Goal: Transaction & Acquisition: Purchase product/service

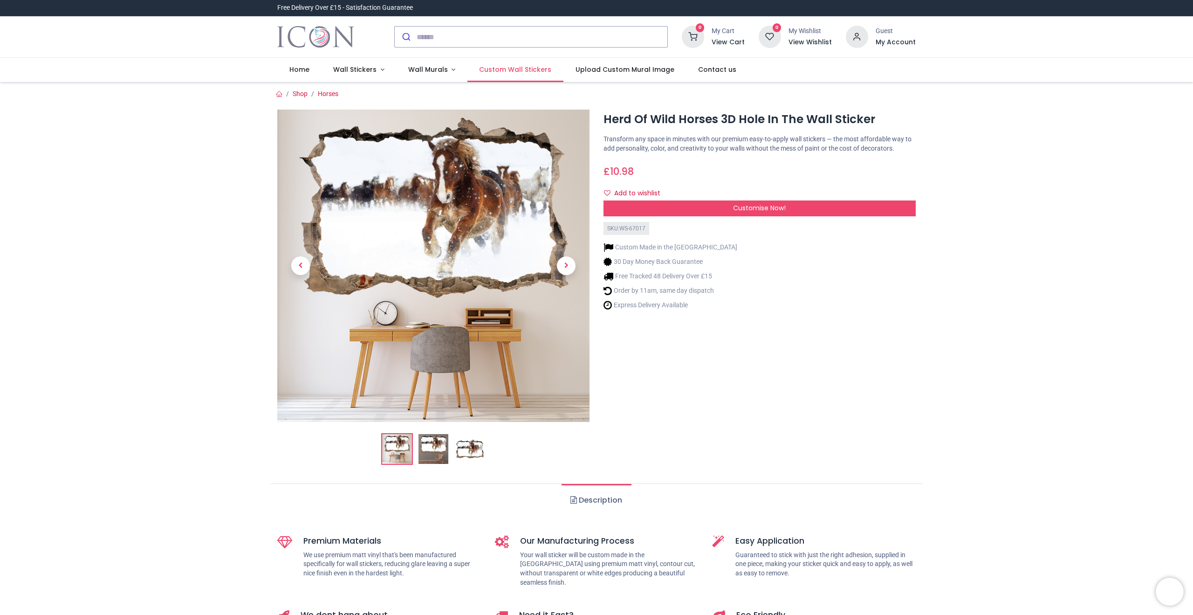
click at [482, 68] on span "Custom Wall Stickers" at bounding box center [515, 69] width 72 height 9
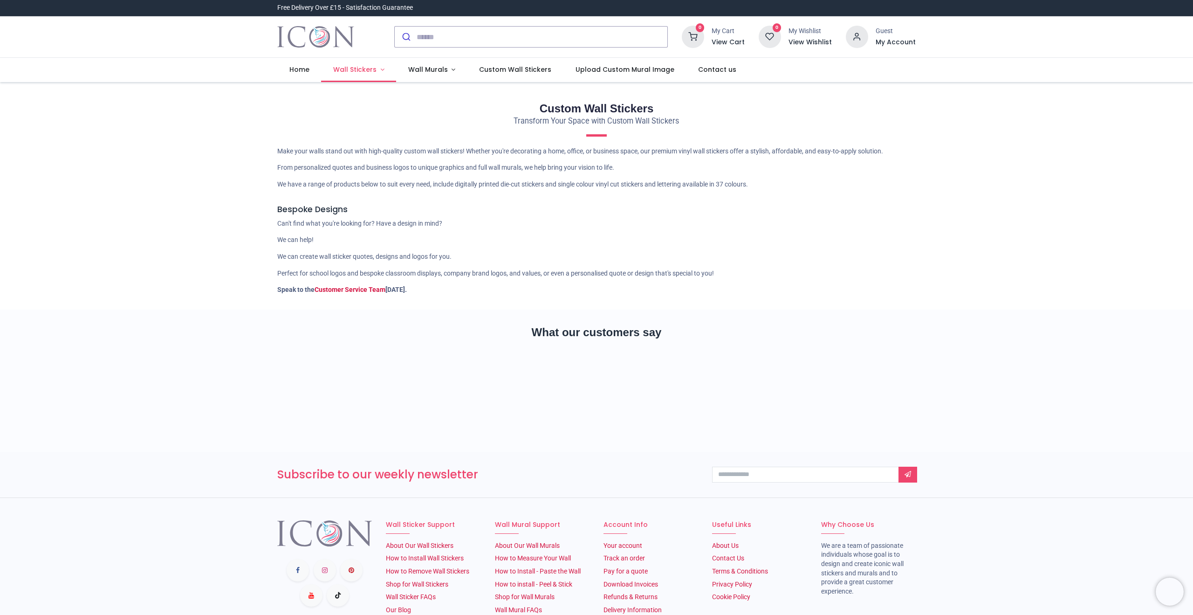
click at [374, 69] on span "Wall Stickers" at bounding box center [355, 69] width 45 height 9
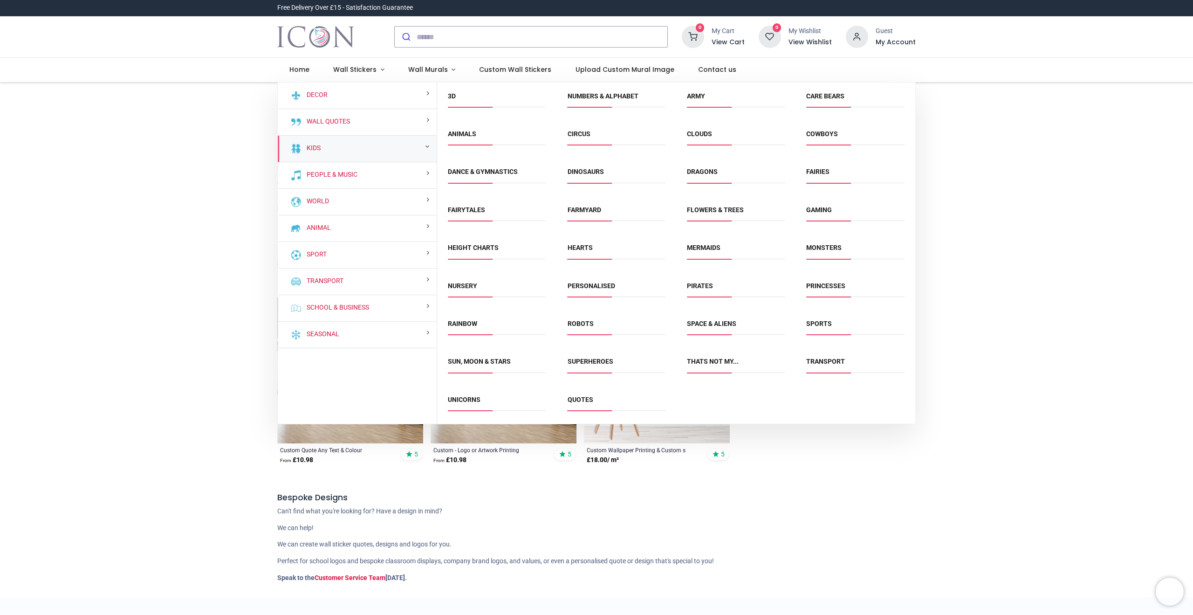
click at [458, 142] on span "Animals" at bounding box center [497, 137] width 98 height 15
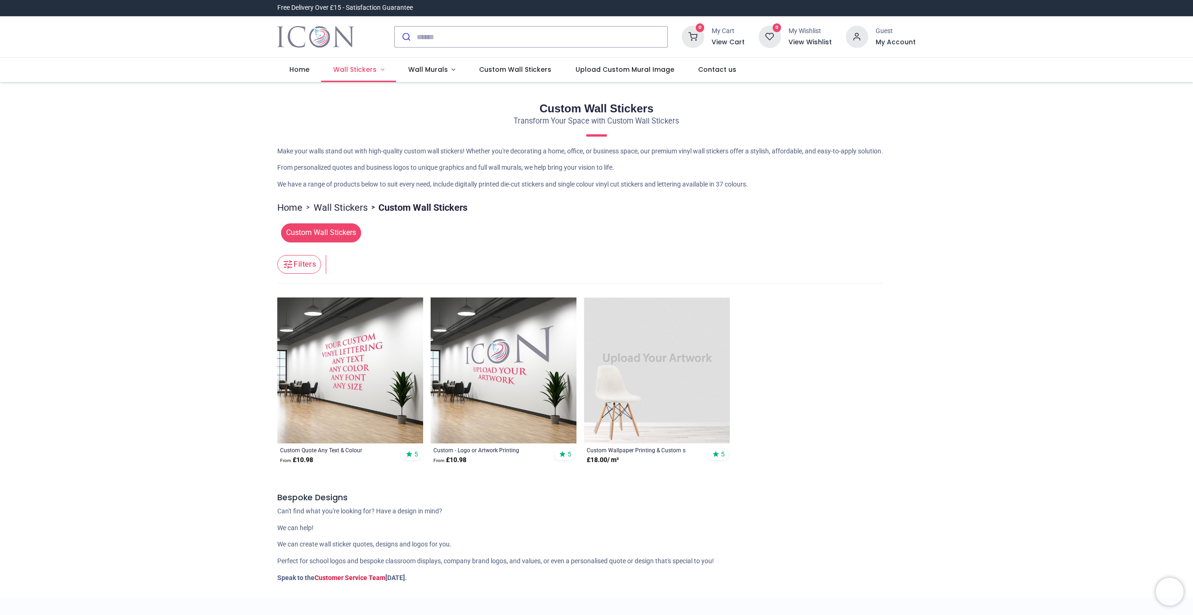
click at [357, 70] on span "Wall Stickers" at bounding box center [354, 69] width 43 height 9
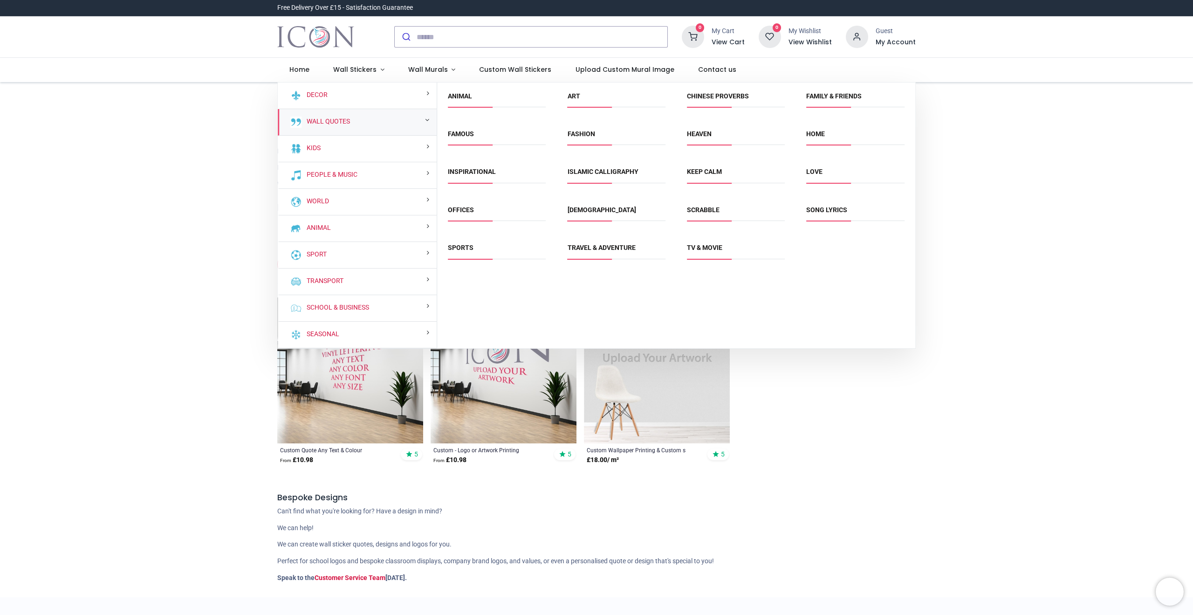
click at [473, 96] on span "Animal" at bounding box center [497, 99] width 98 height 15
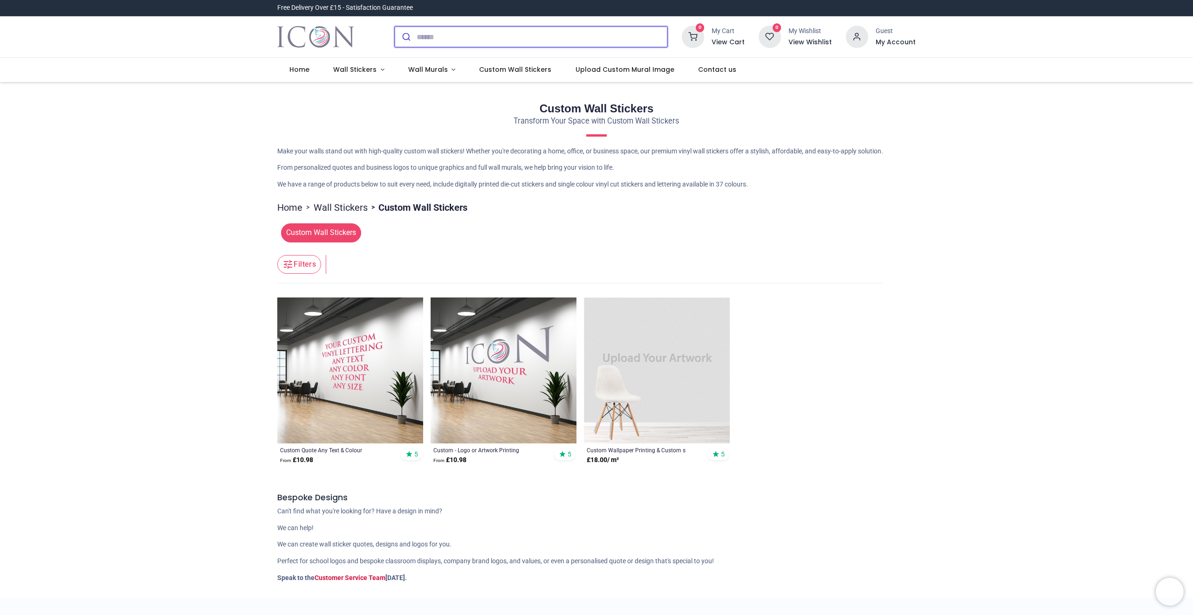
click at [462, 37] on input "search" at bounding box center [542, 37] width 251 height 21
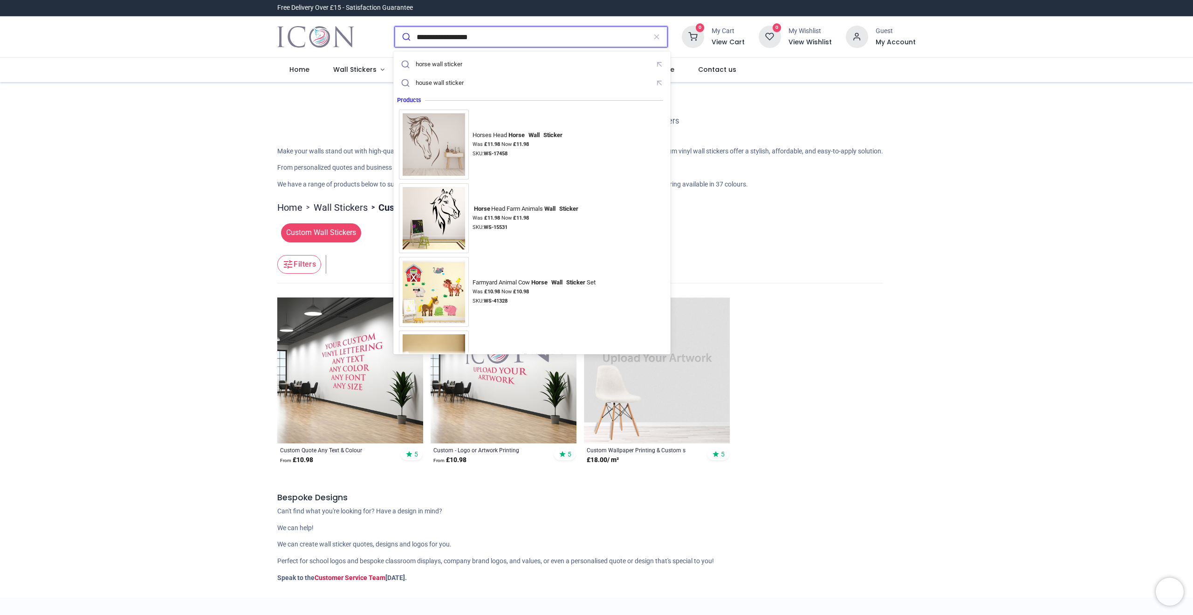
type input "**********"
click at [395, 27] on button "submit" at bounding box center [406, 37] width 22 height 21
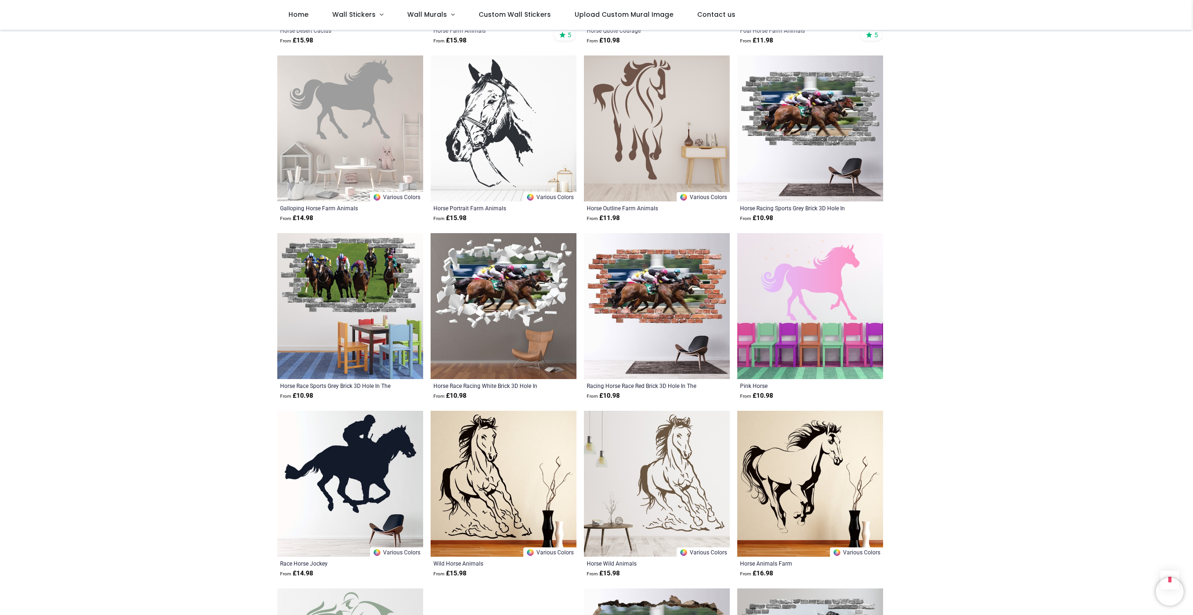
scroll to position [977, 0]
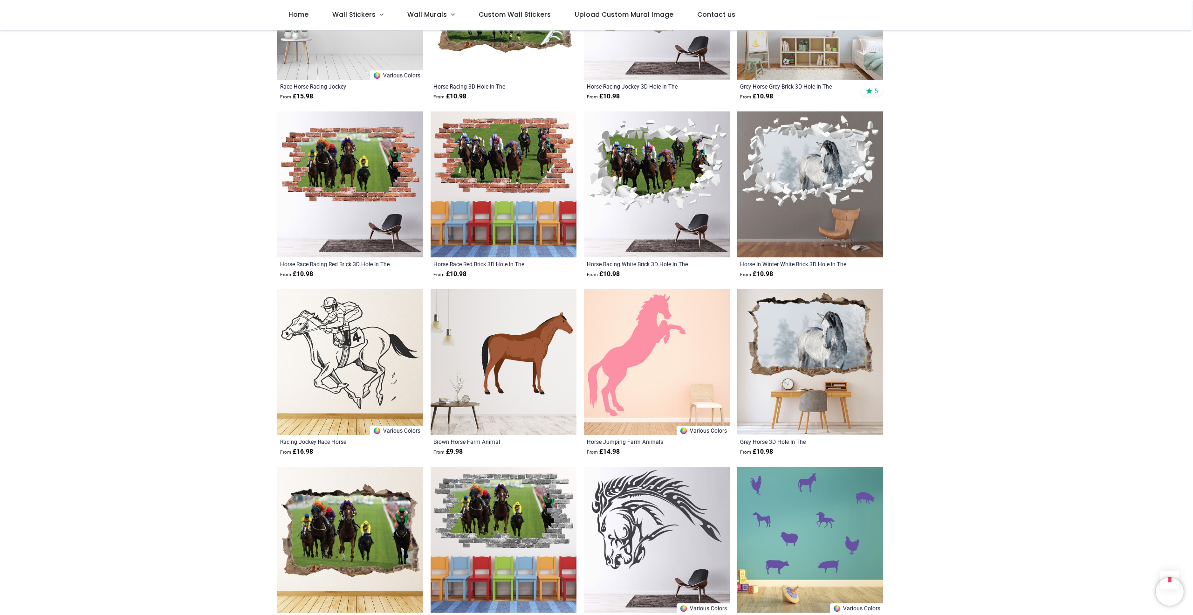
scroll to position [1630, 0]
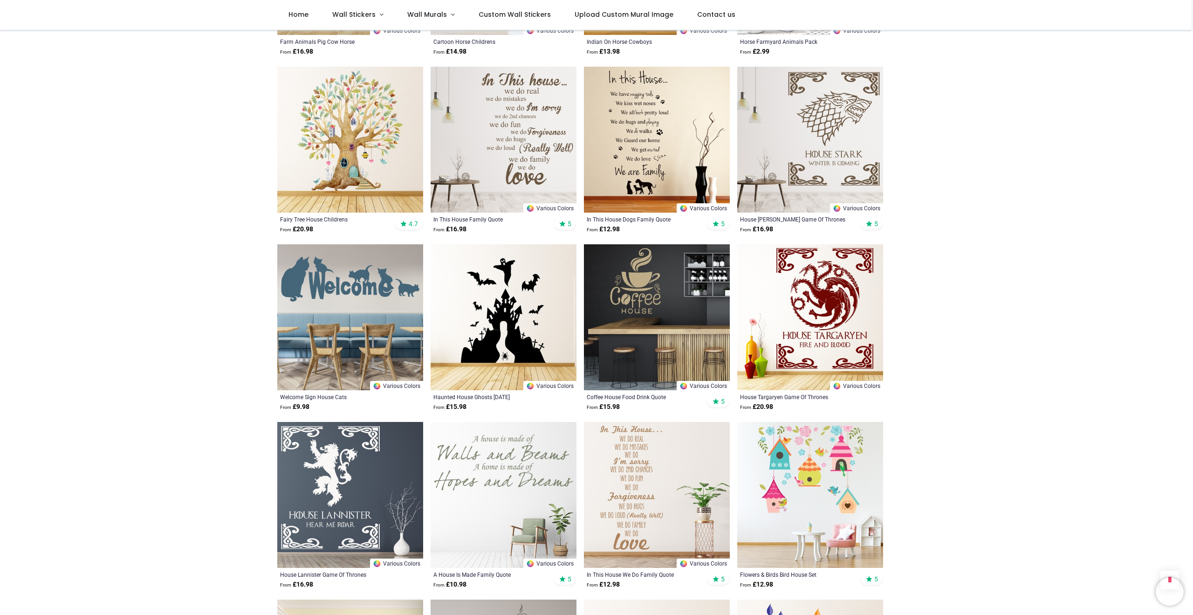
scroll to position [2918, 0]
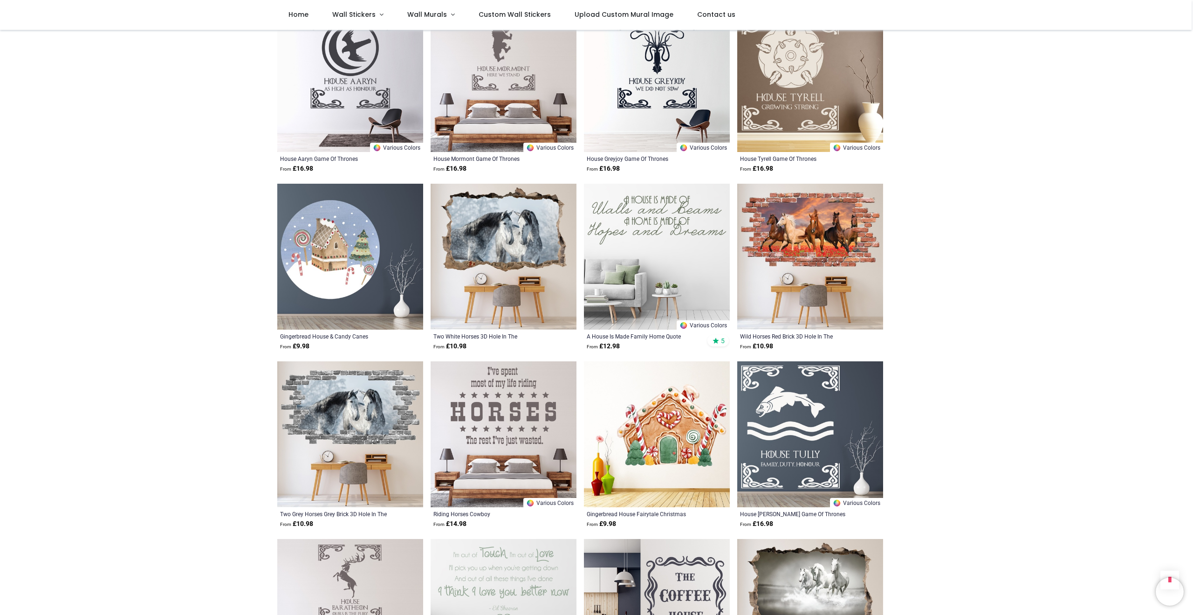
scroll to position [4512, 0]
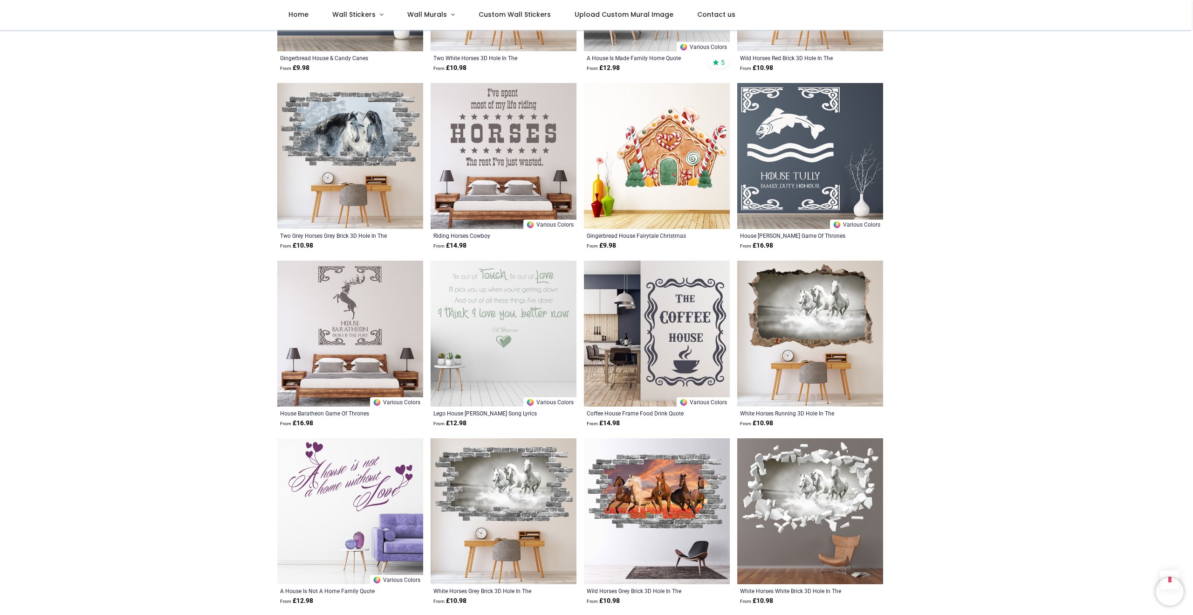
scroll to position [4697, 0]
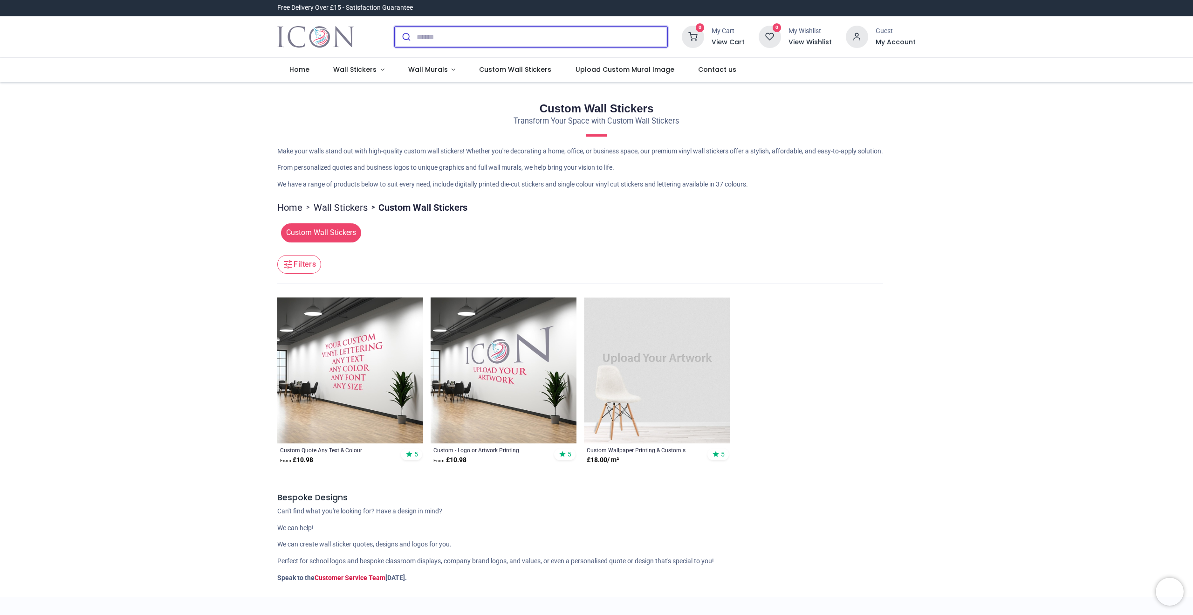
click at [458, 42] on input "search" at bounding box center [542, 37] width 251 height 21
click at [343, 68] on span "Wall Stickers" at bounding box center [354, 69] width 43 height 9
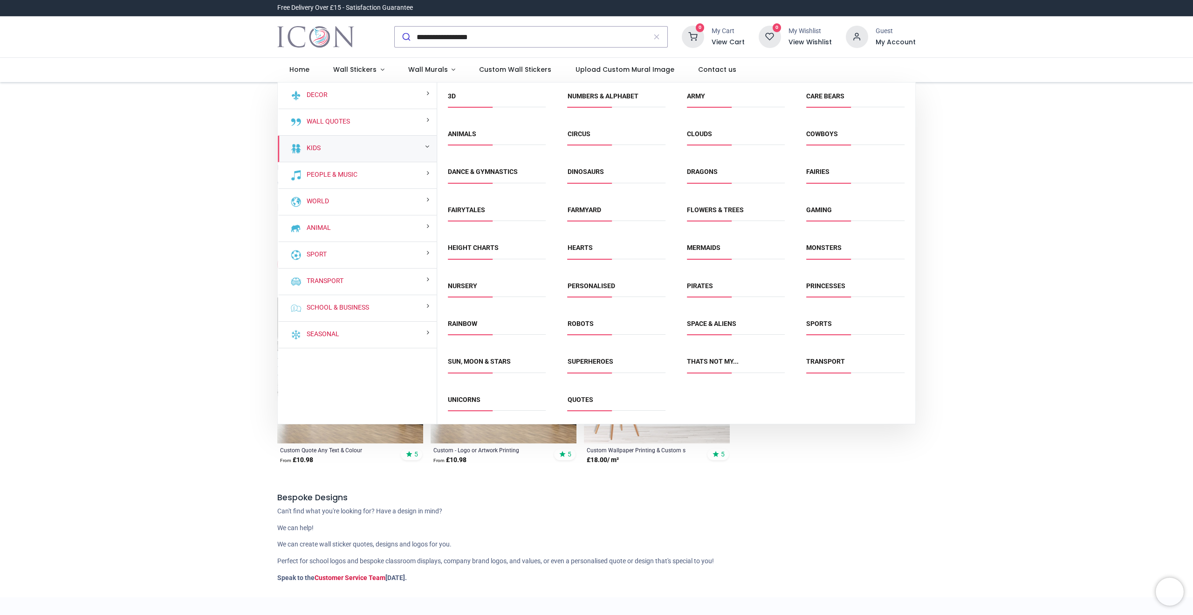
click at [465, 139] on span "Animals" at bounding box center [497, 137] width 98 height 15
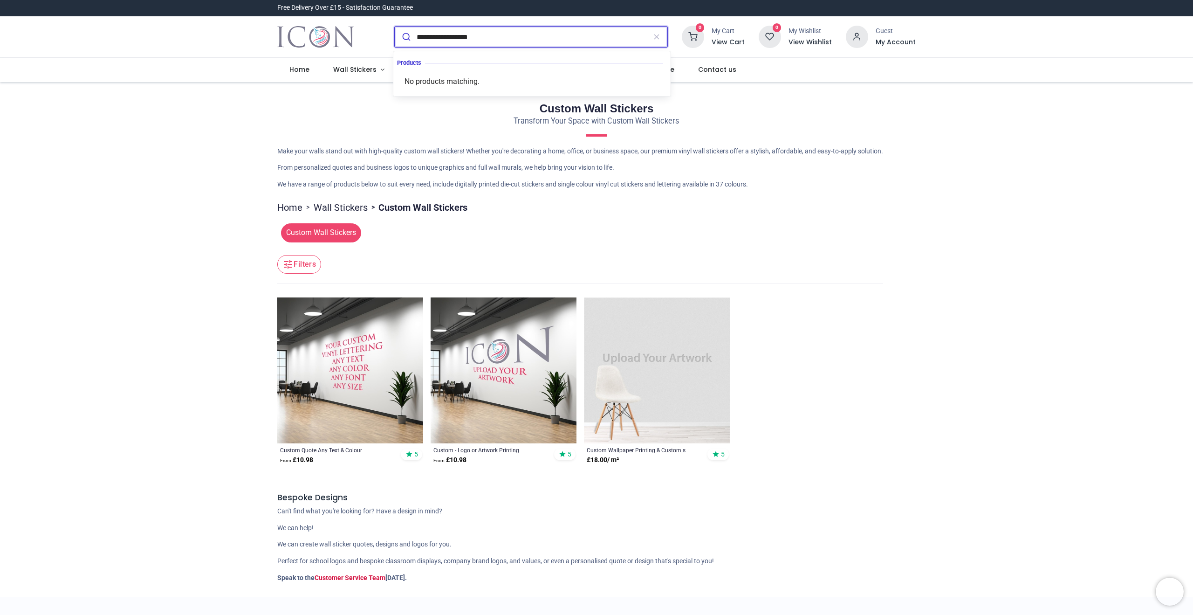
click at [495, 36] on input "**********" at bounding box center [532, 37] width 230 height 21
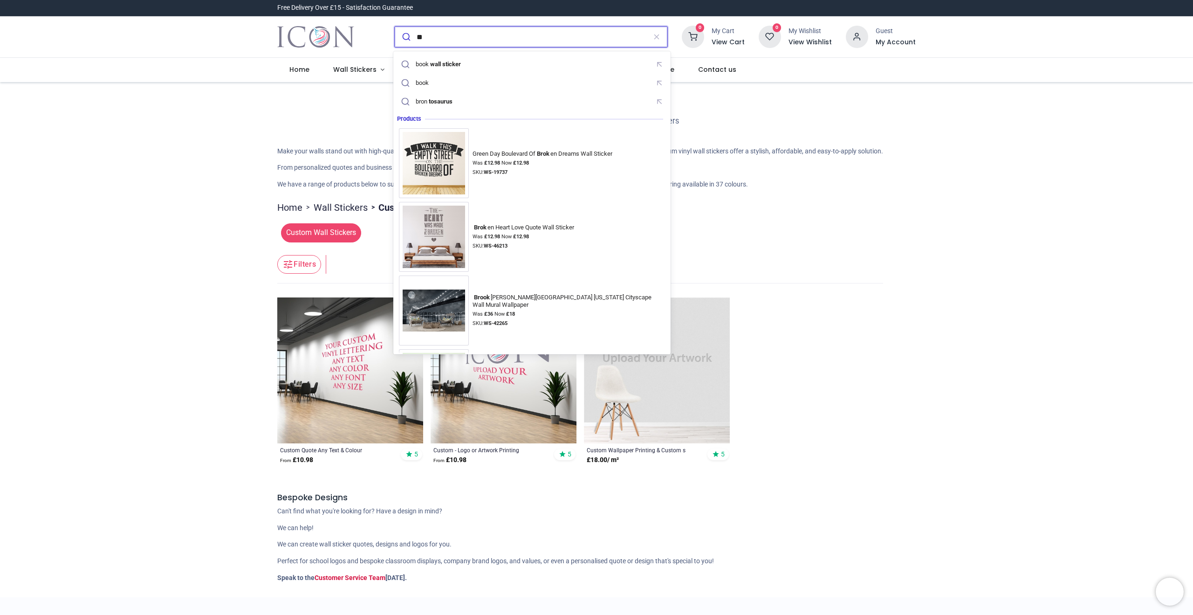
type input "*"
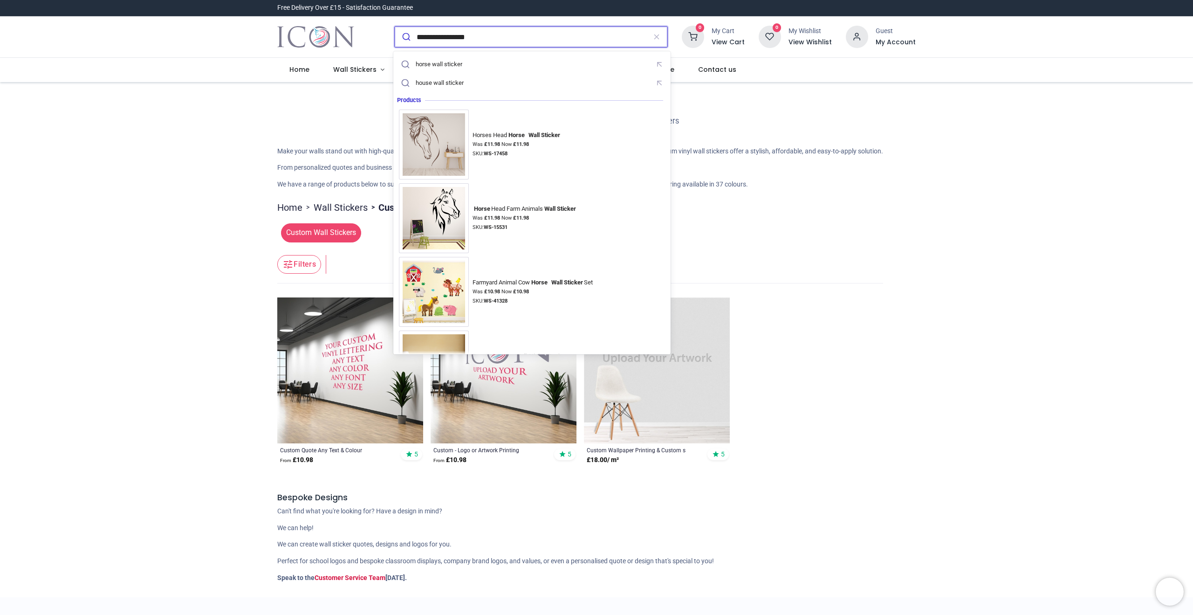
type input "**********"
click at [395, 27] on button "submit" at bounding box center [406, 37] width 22 height 21
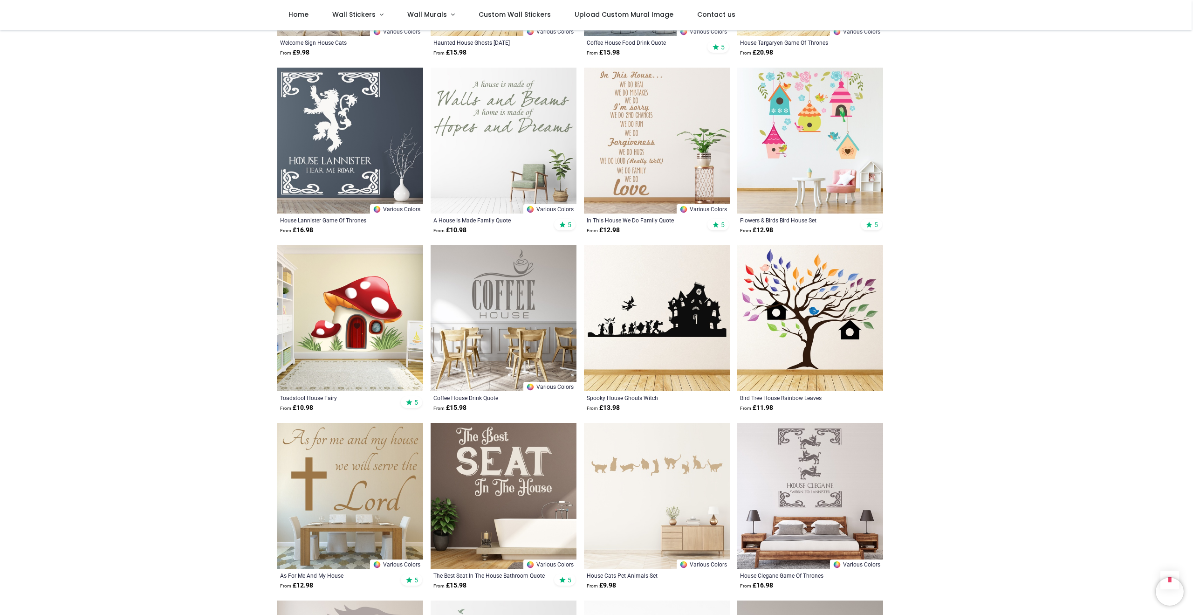
scroll to position [3437, 0]
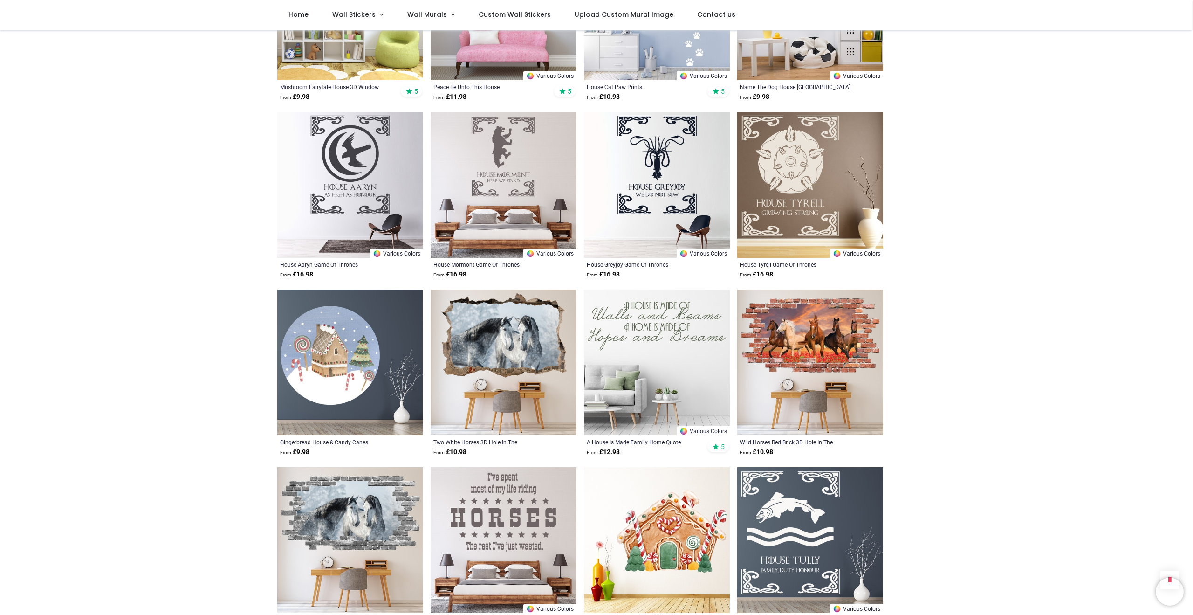
scroll to position [4296, 0]
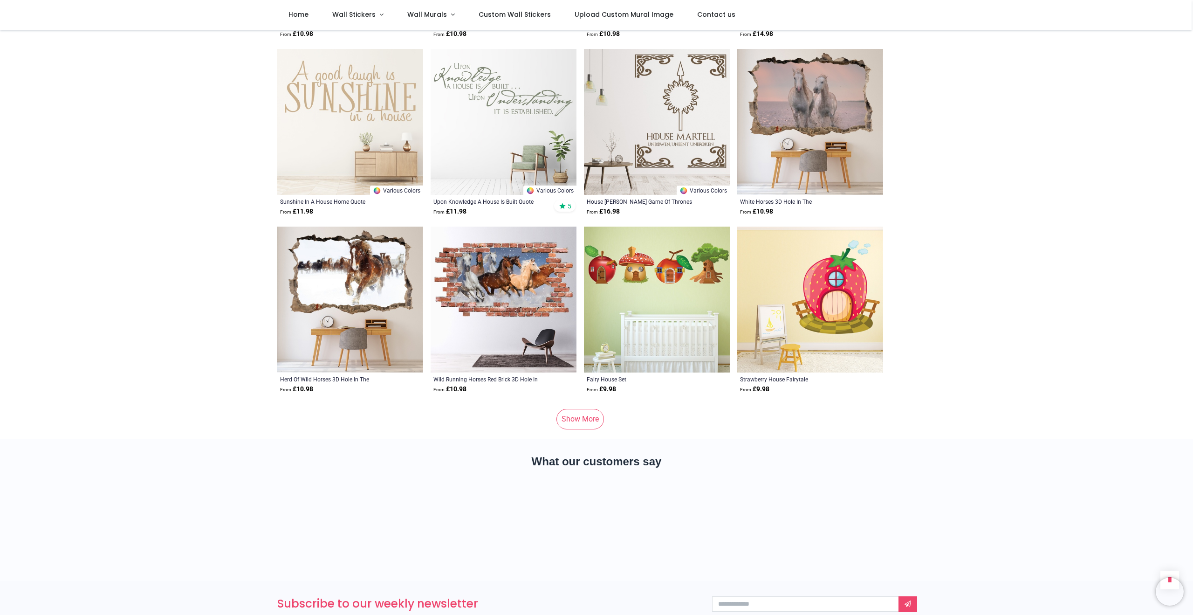
scroll to position [5948, 0]
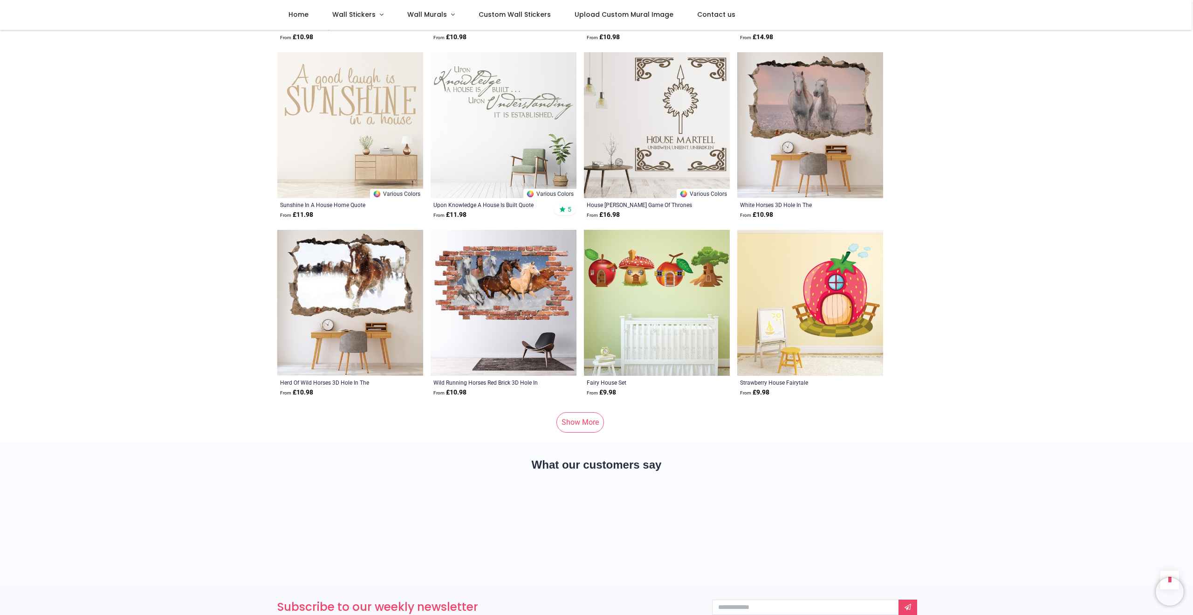
click at [581, 416] on link "Show More" at bounding box center [580, 422] width 48 height 21
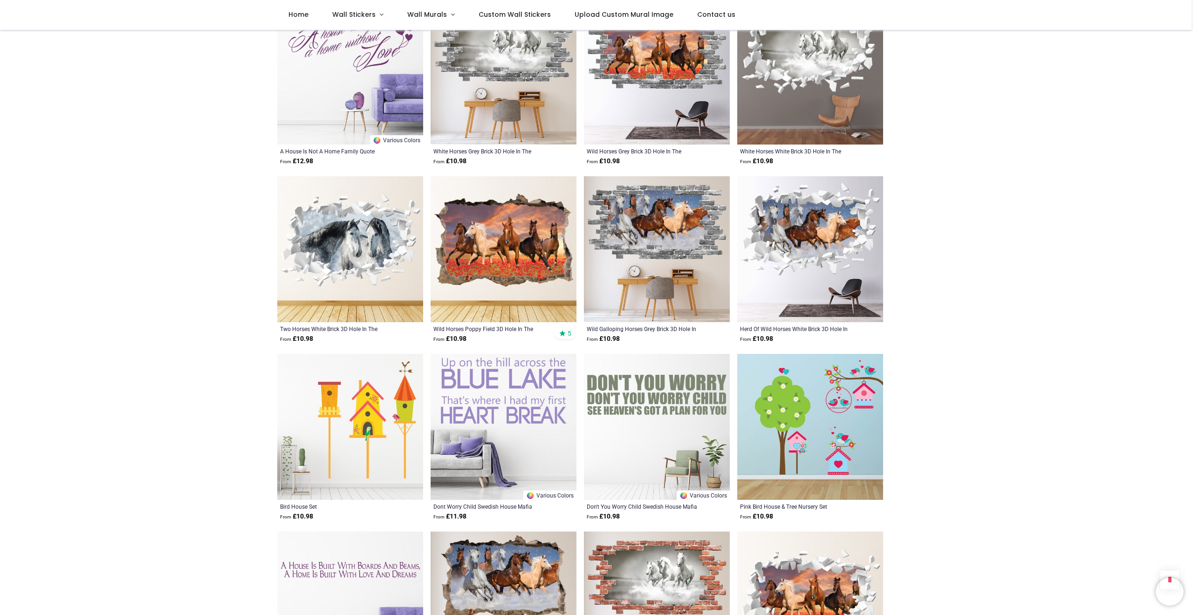
scroll to position [5114, 0]
click at [516, 265] on img at bounding box center [504, 250] width 146 height 146
click at [502, 260] on img at bounding box center [504, 250] width 146 height 146
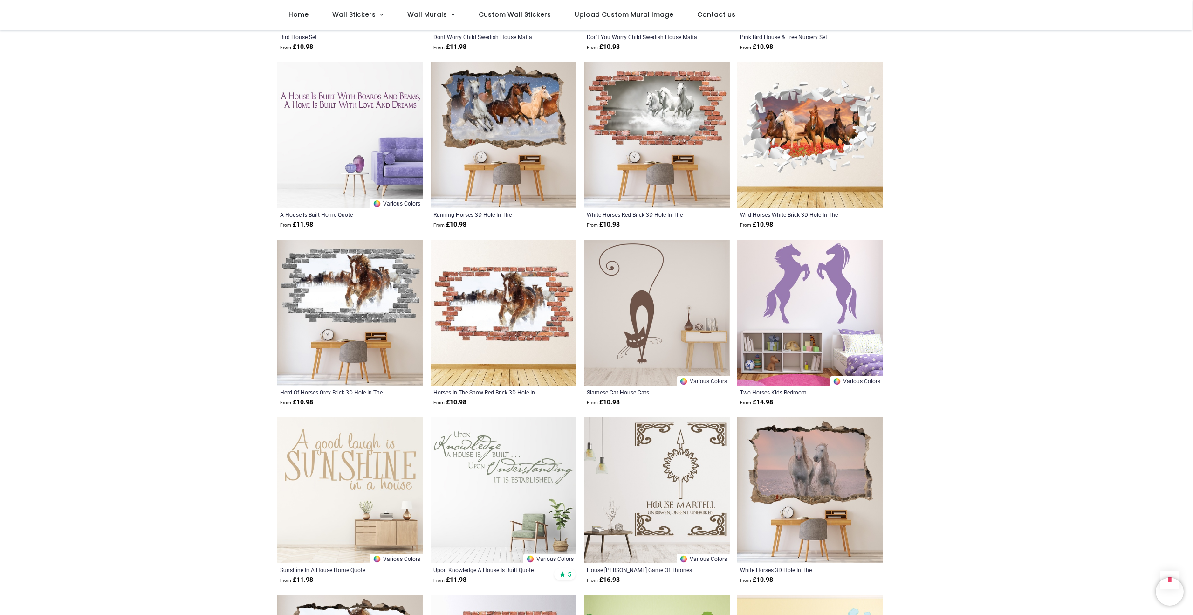
scroll to position [5583, 0]
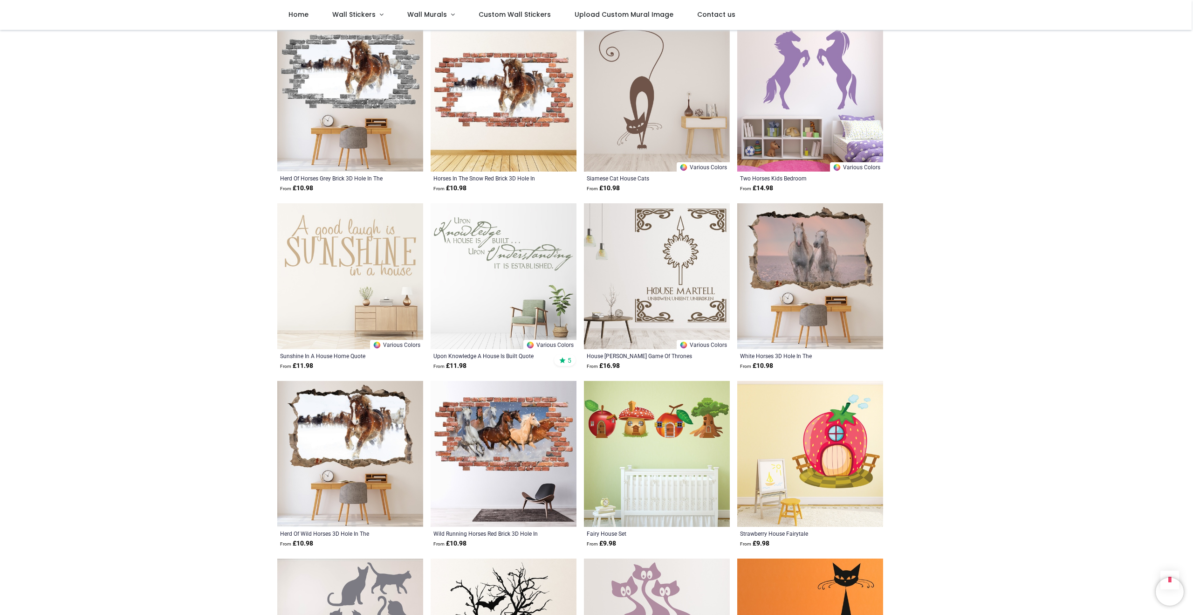
scroll to position [5809, 0]
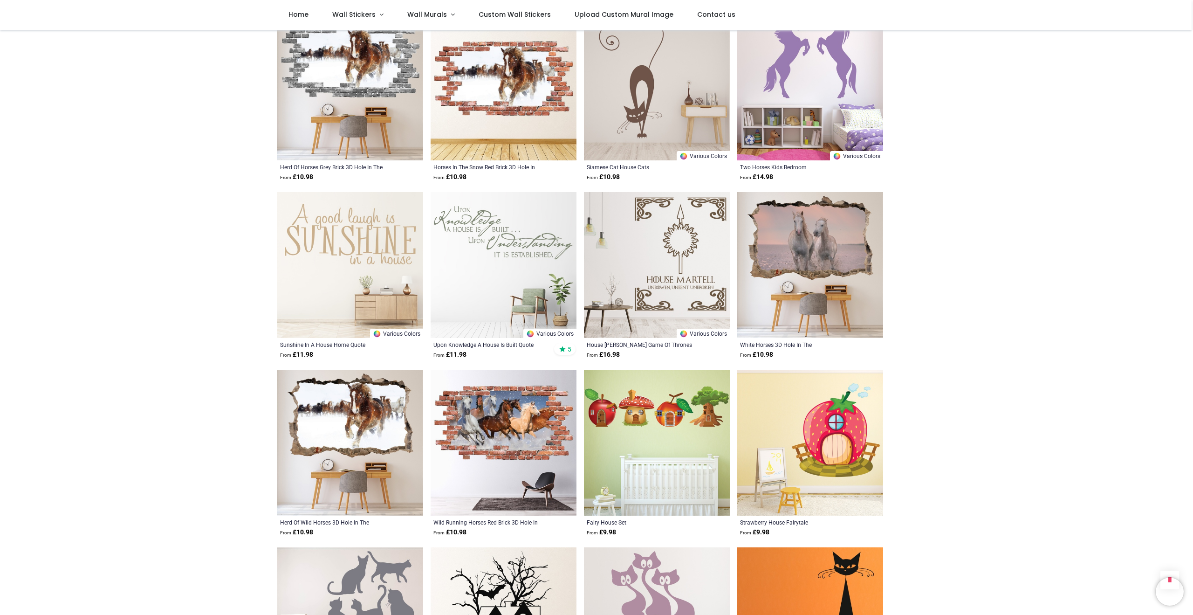
click at [352, 417] on img at bounding box center [350, 442] width 146 height 146
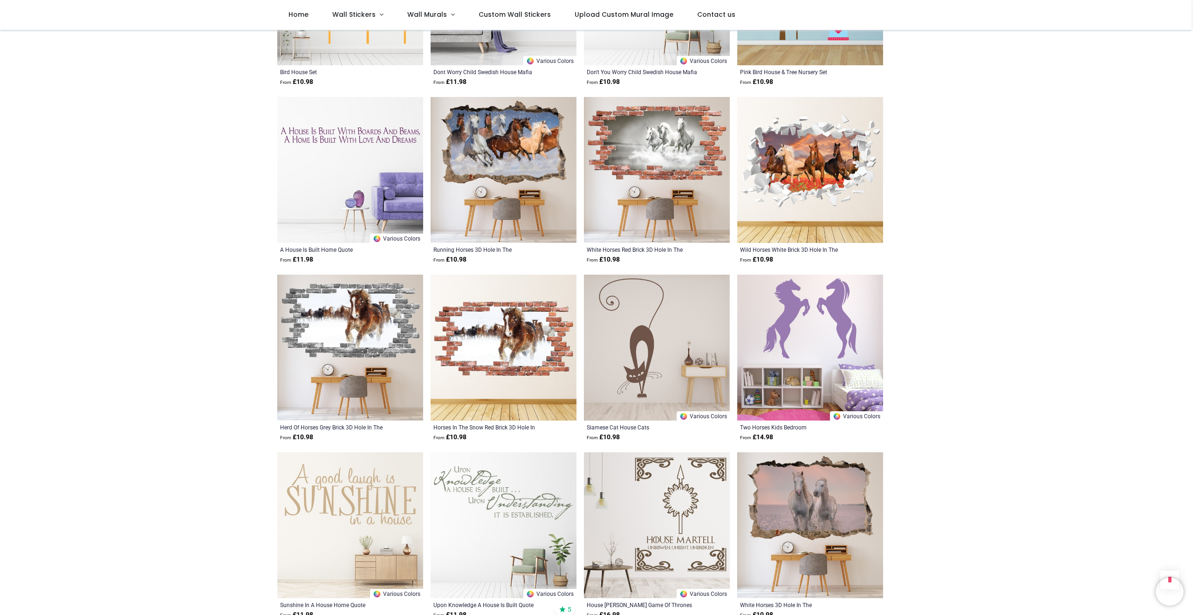
scroll to position [5542, 0]
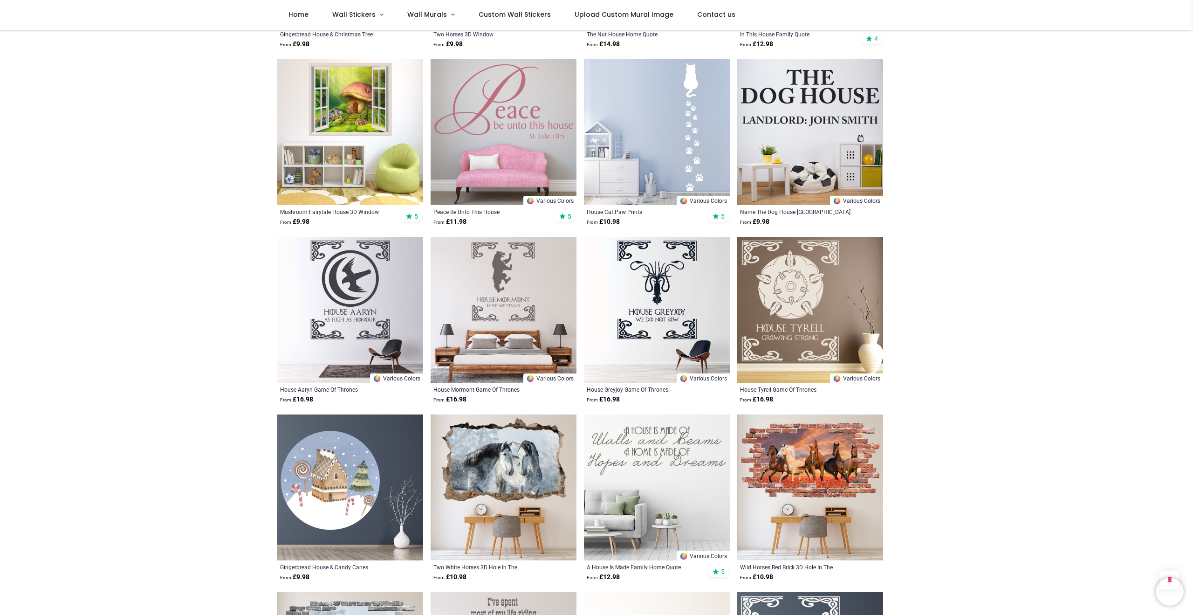
scroll to position [4162, 0]
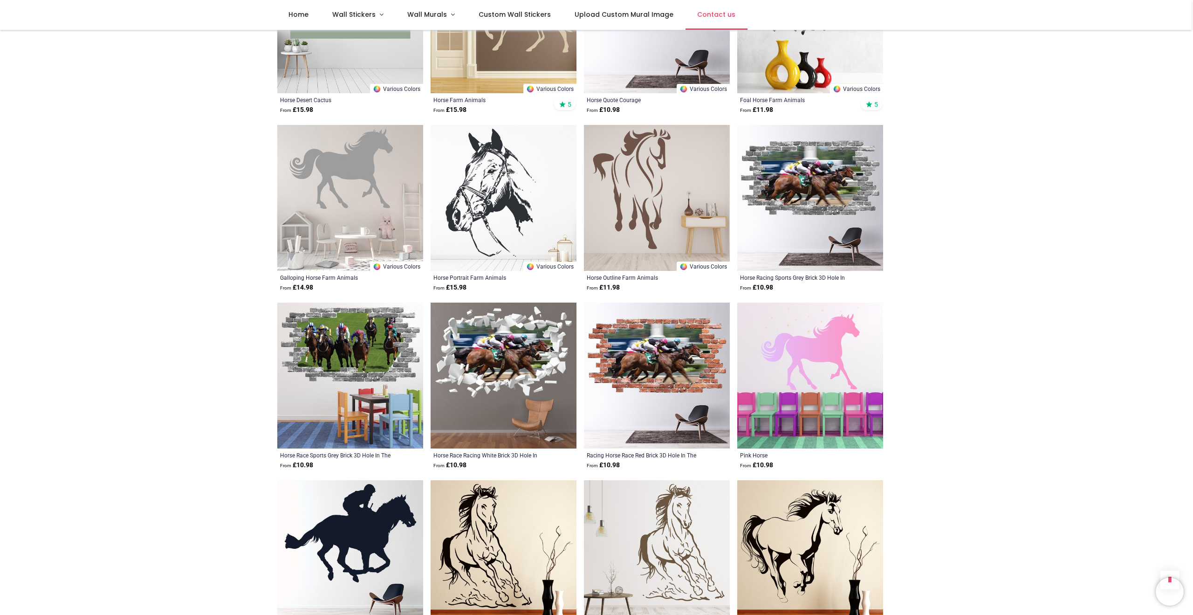
scroll to position [898, 0]
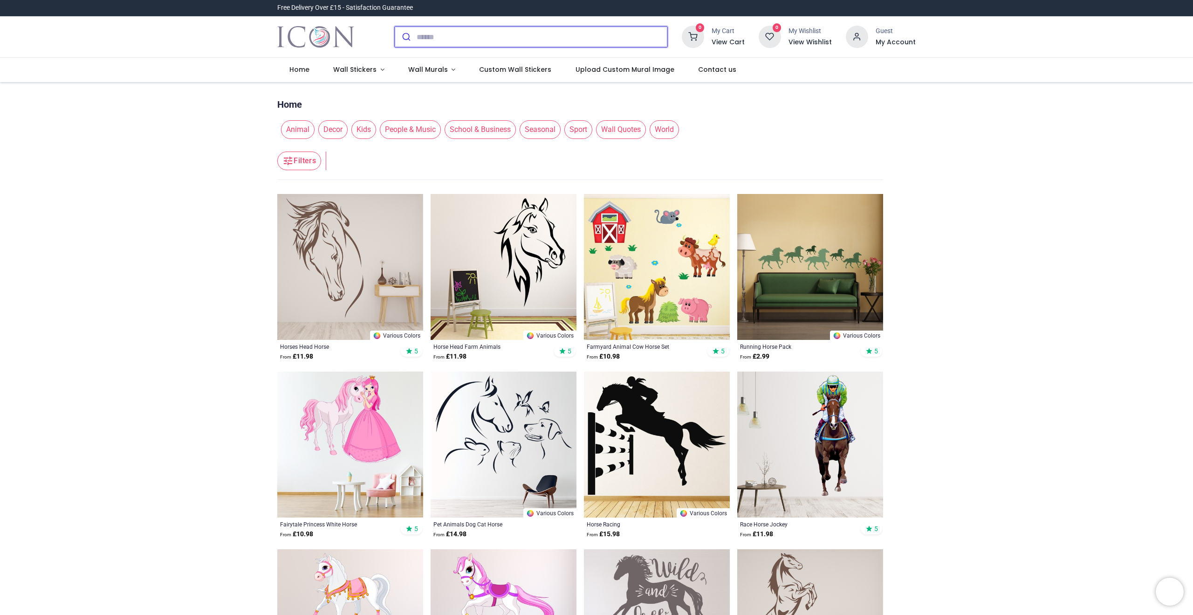
click at [546, 41] on input "search" at bounding box center [542, 37] width 251 height 21
click at [505, 38] on input "search" at bounding box center [542, 37] width 251 height 21
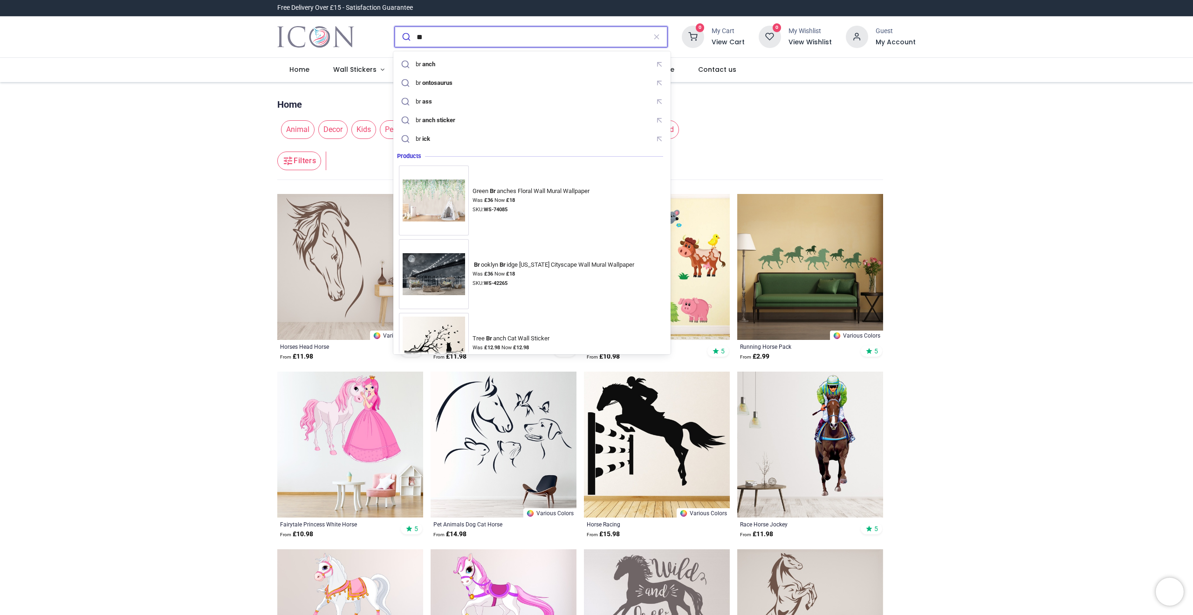
type input "*"
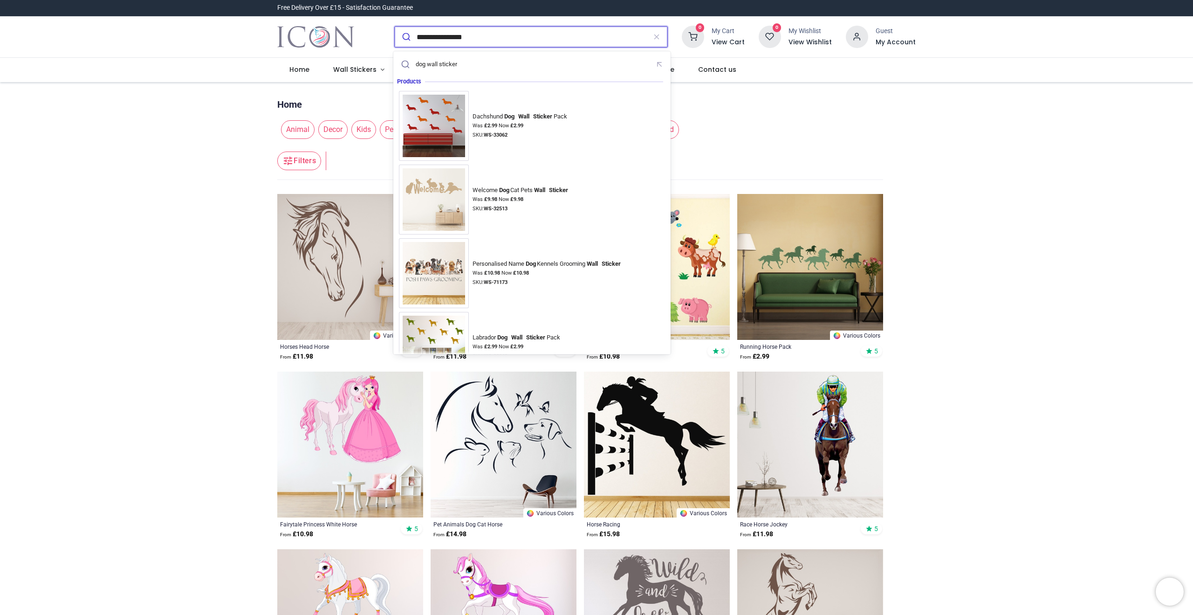
type input "**********"
click at [395, 27] on button "submit" at bounding box center [406, 37] width 22 height 21
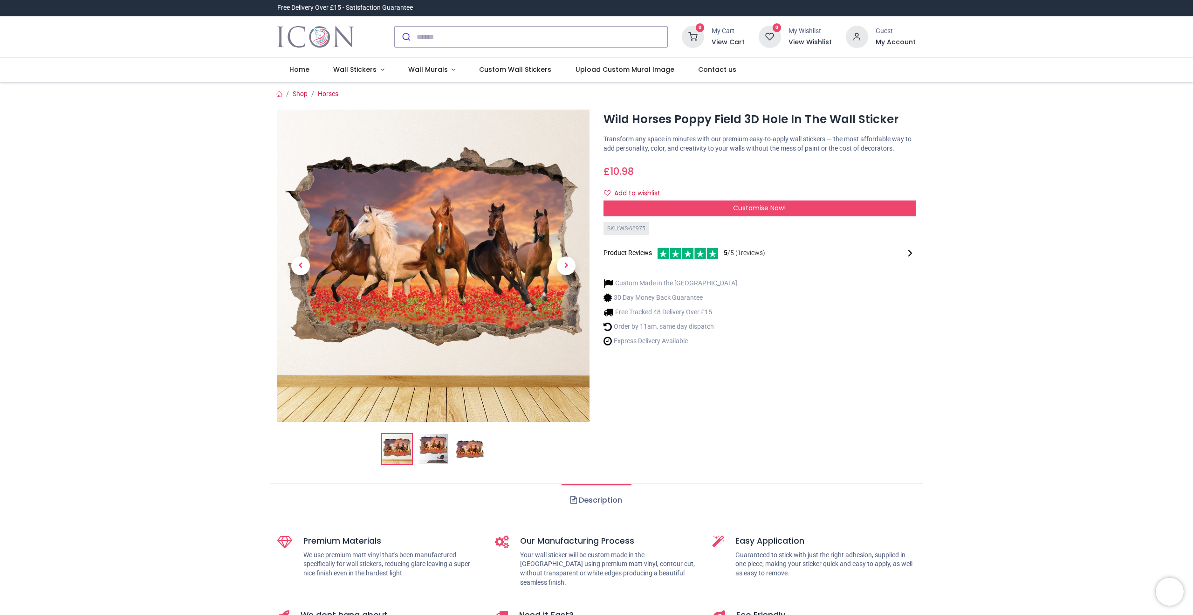
scroll to position [8, 0]
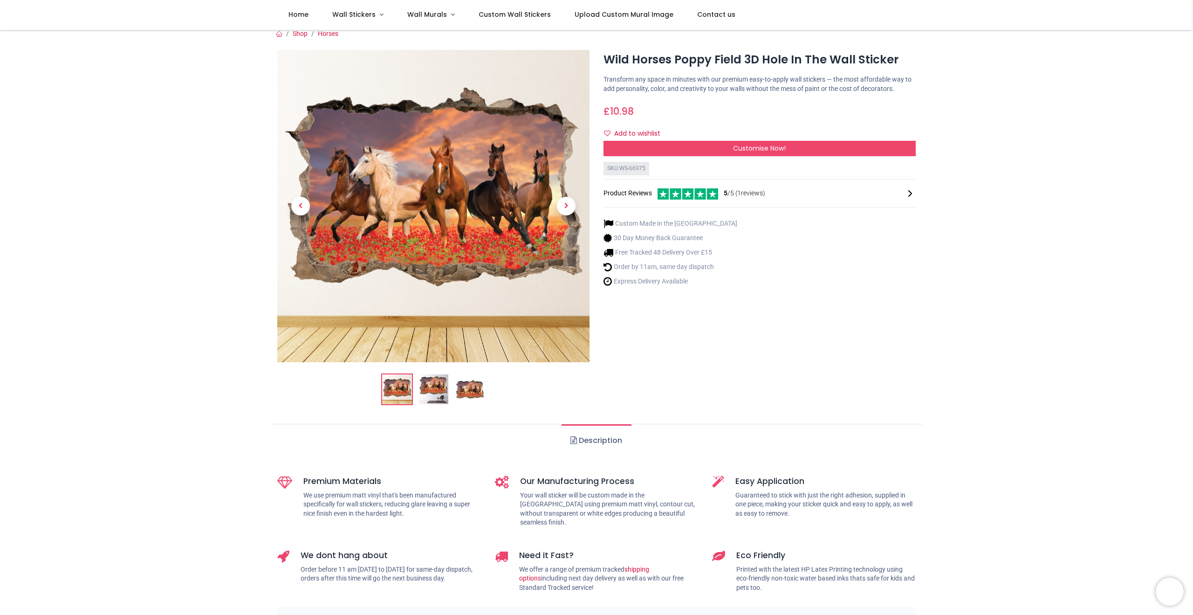
click at [448, 394] on li at bounding box center [433, 389] width 32 height 32
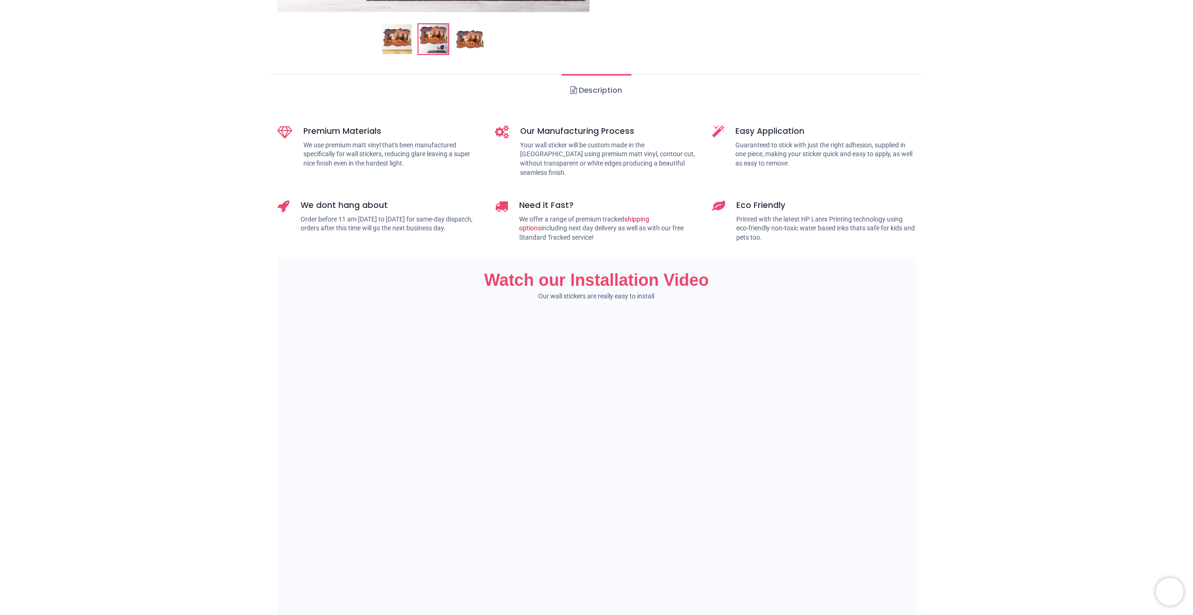
scroll to position [0, 0]
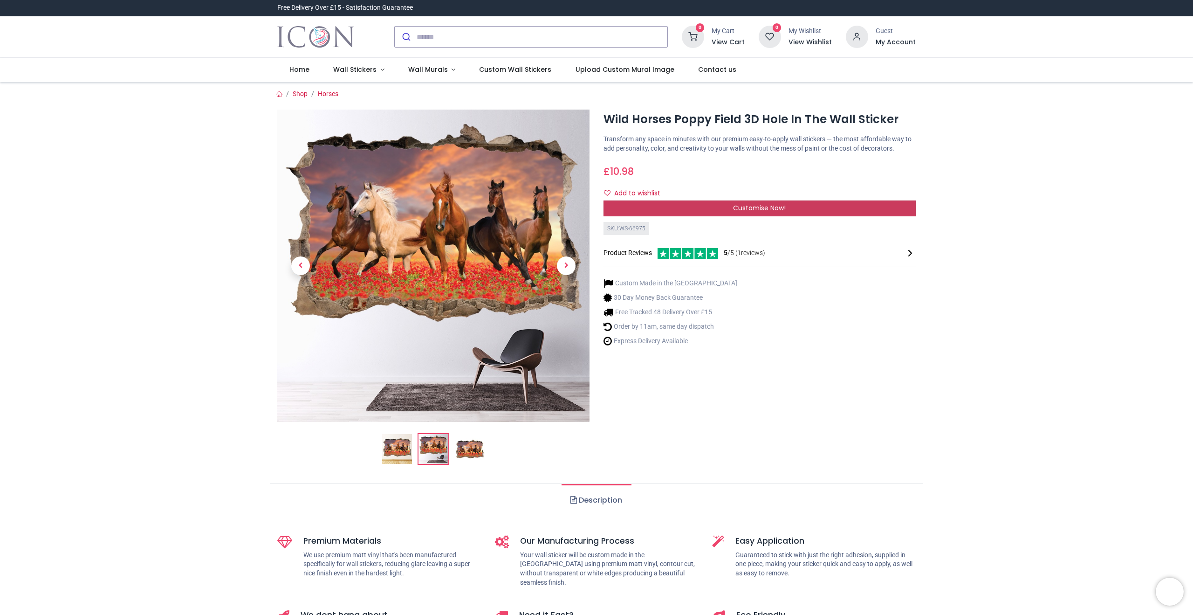
click at [772, 212] on span "Customise Now!" at bounding box center [759, 207] width 53 height 9
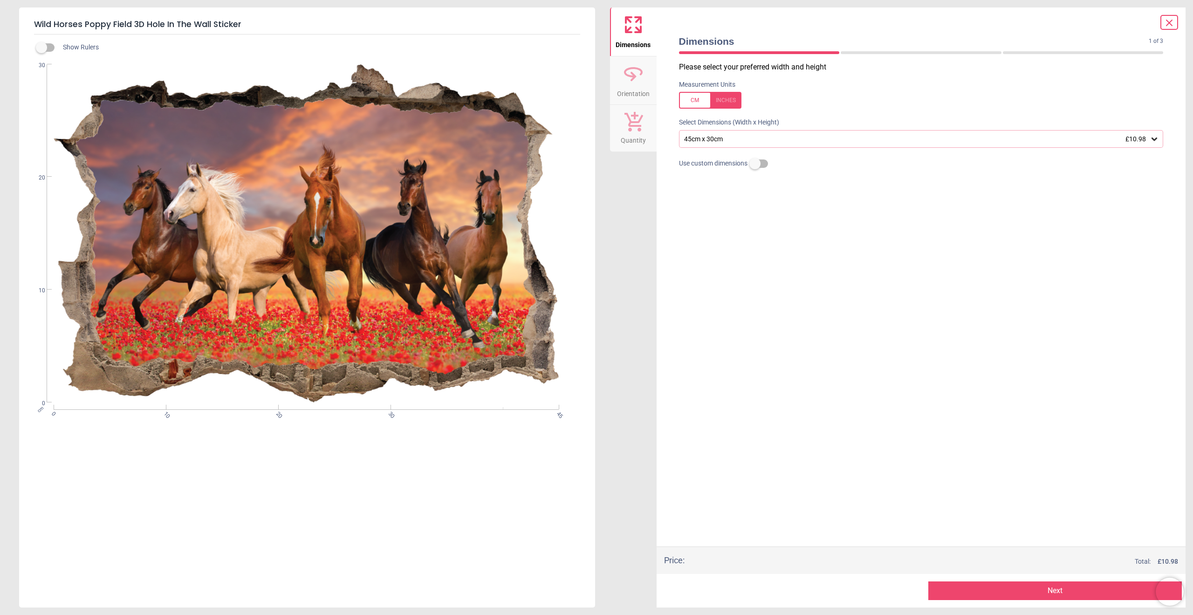
click at [728, 140] on div "45cm x 30cm £10.98" at bounding box center [916, 139] width 467 height 8
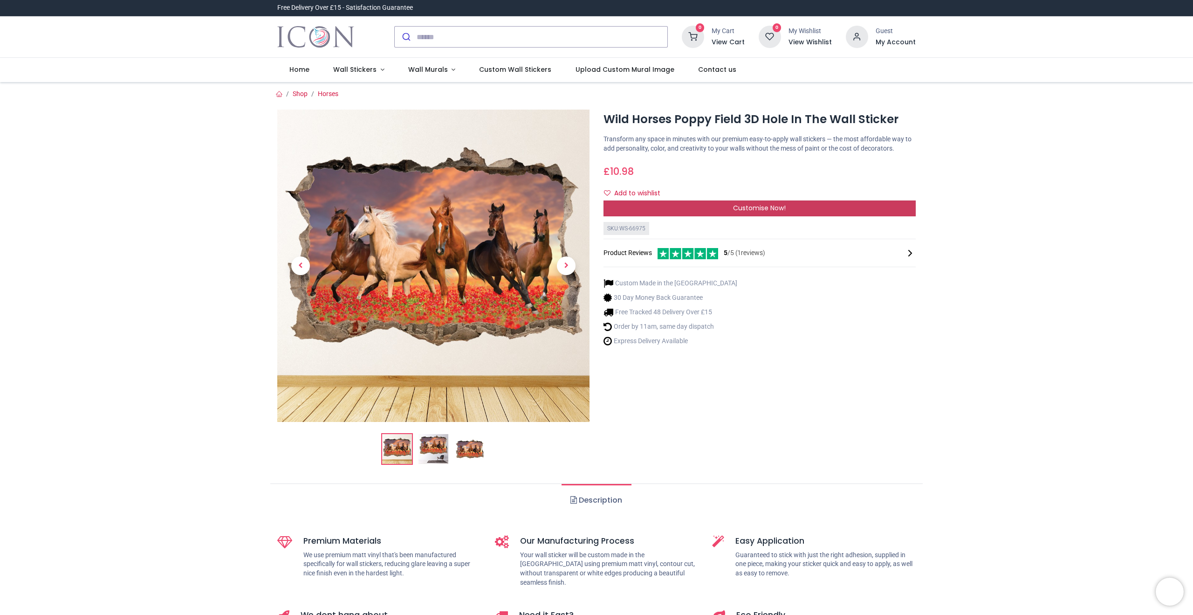
click at [684, 216] on div "Customise Now!" at bounding box center [759, 208] width 312 height 16
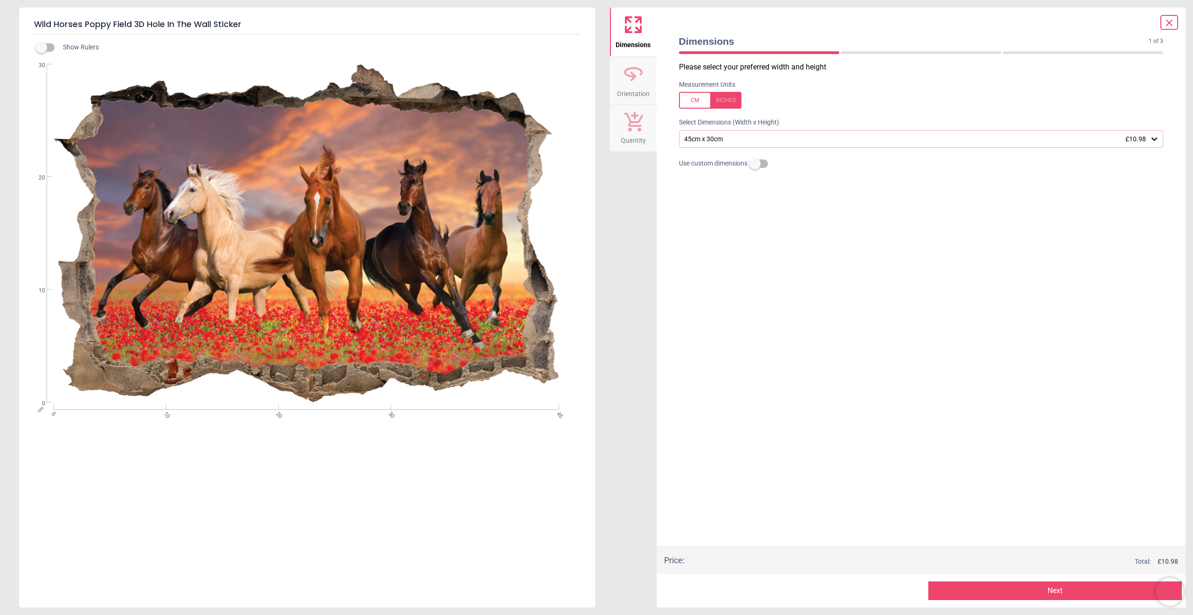
click at [724, 142] on div "45cm x 30cm £10.98" at bounding box center [916, 139] width 467 height 8
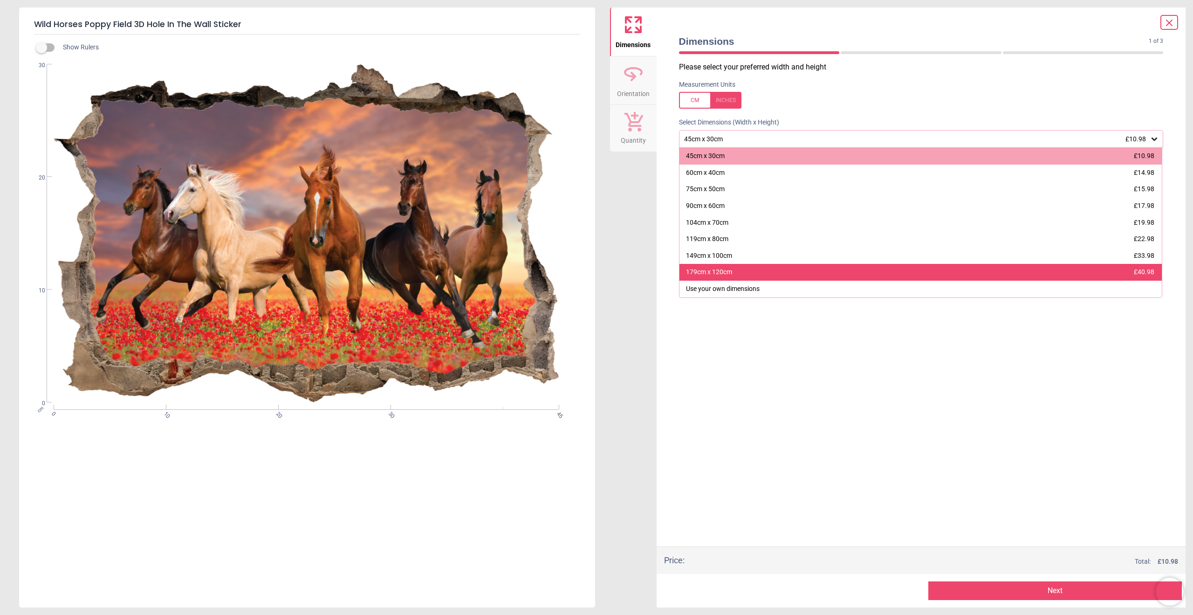
click at [720, 271] on div "179cm x 120cm" at bounding box center [709, 271] width 46 height 9
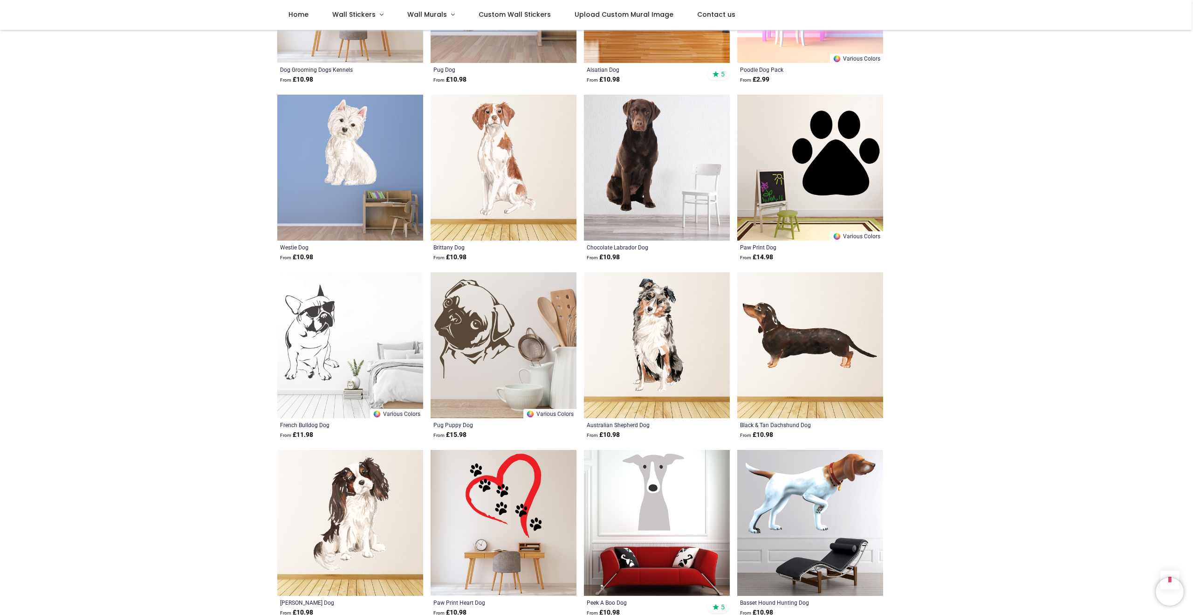
scroll to position [292, 0]
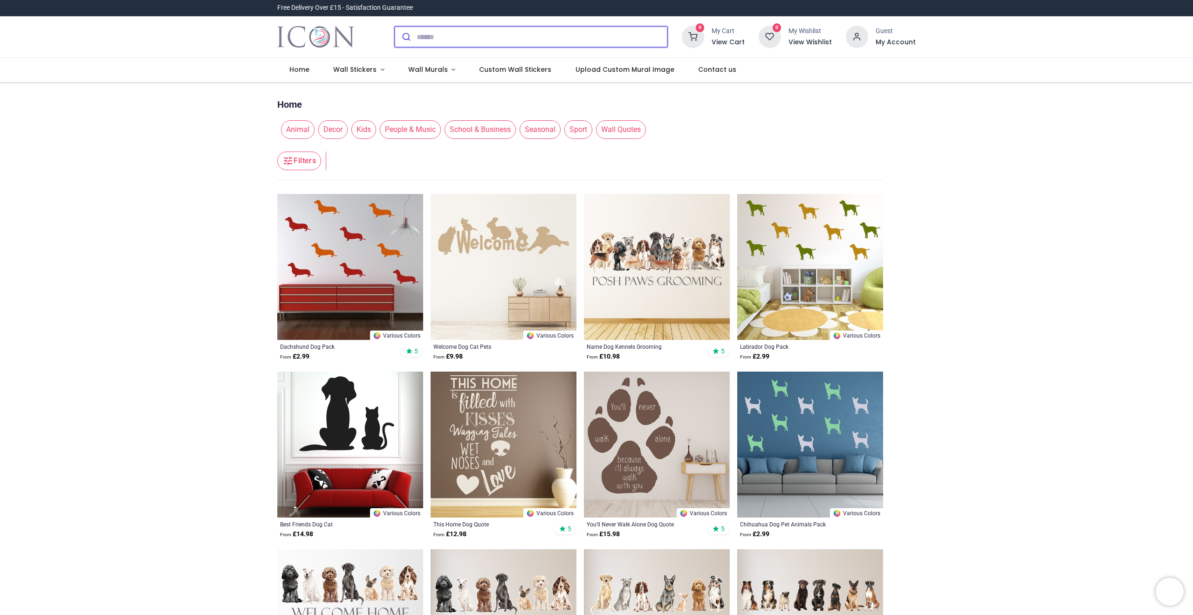
click at [427, 35] on input "search" at bounding box center [542, 37] width 251 height 21
type input "**********"
click at [395, 27] on button "submit" at bounding box center [406, 37] width 22 height 21
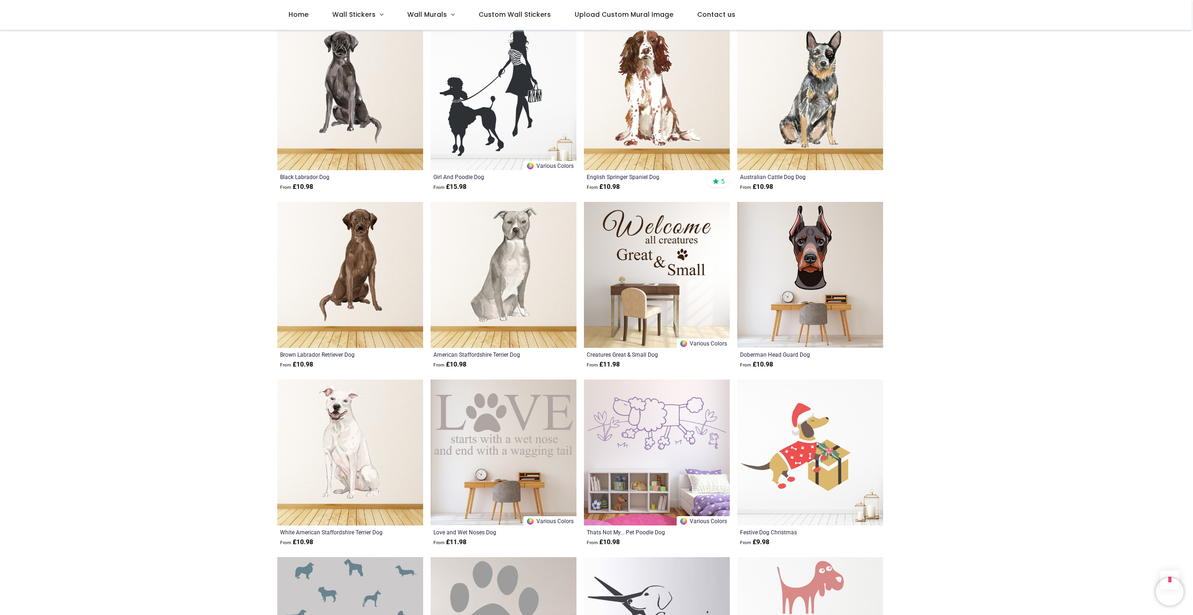
scroll to position [3135, 0]
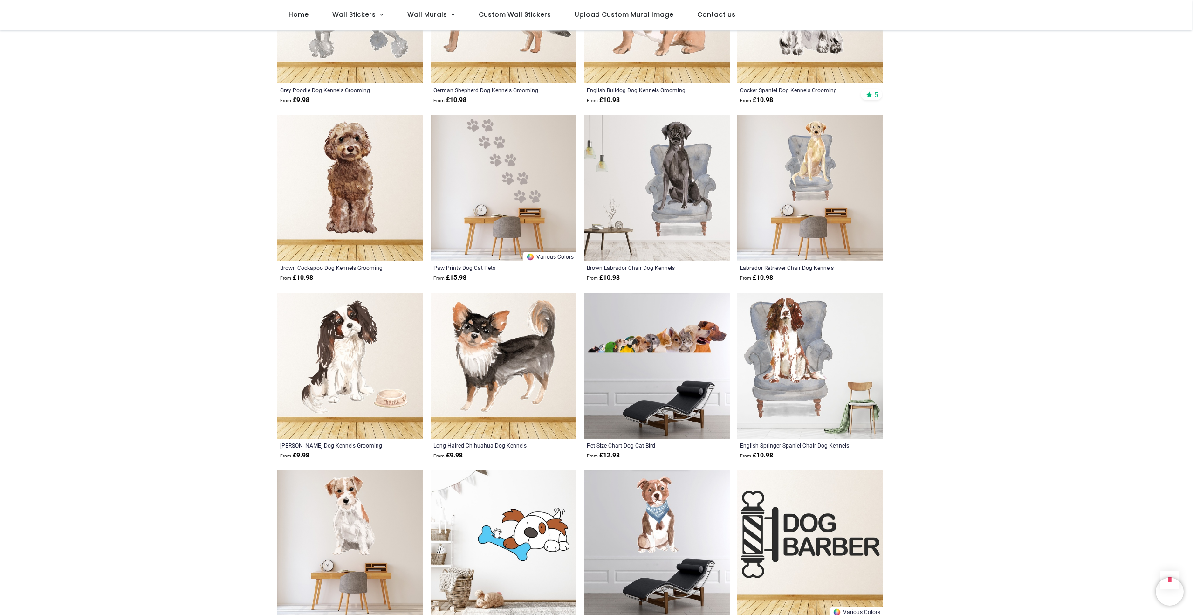
scroll to position [4471, 0]
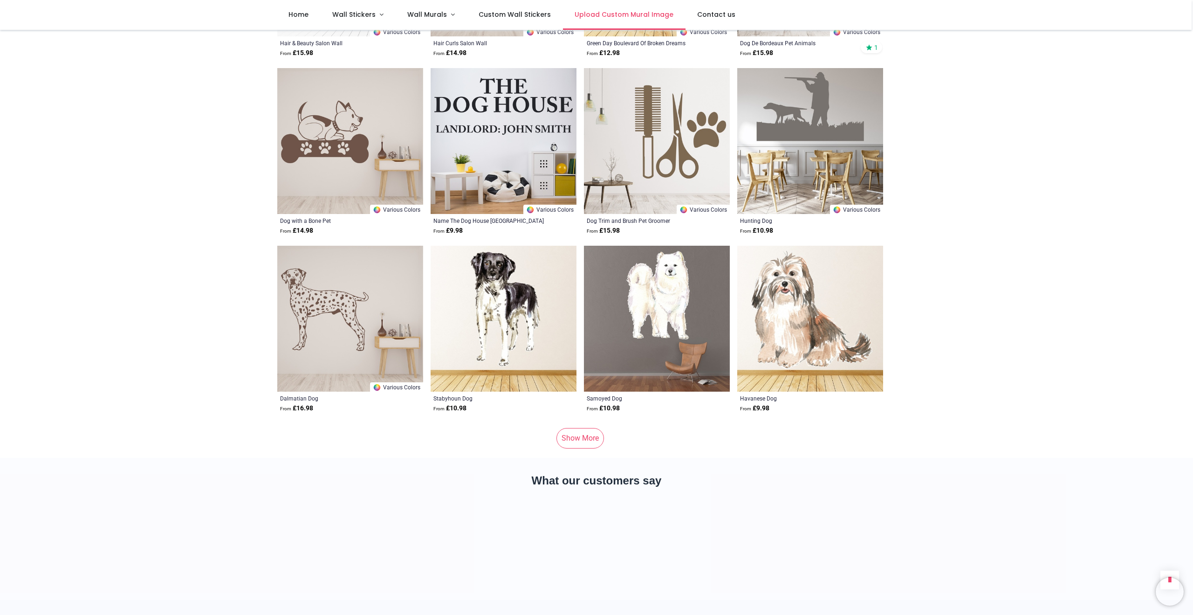
scroll to position [5935, 0]
